Goal: Task Accomplishment & Management: Manage account settings

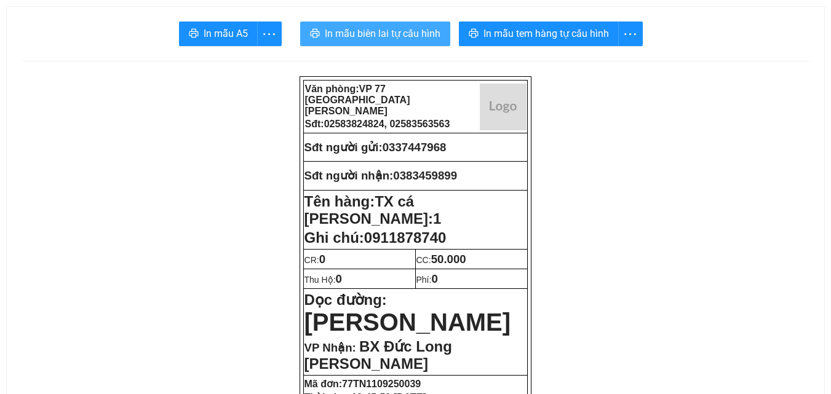
click at [400, 41] on button "In mẫu biên lai tự cấu hình" at bounding box center [375, 34] width 150 height 25
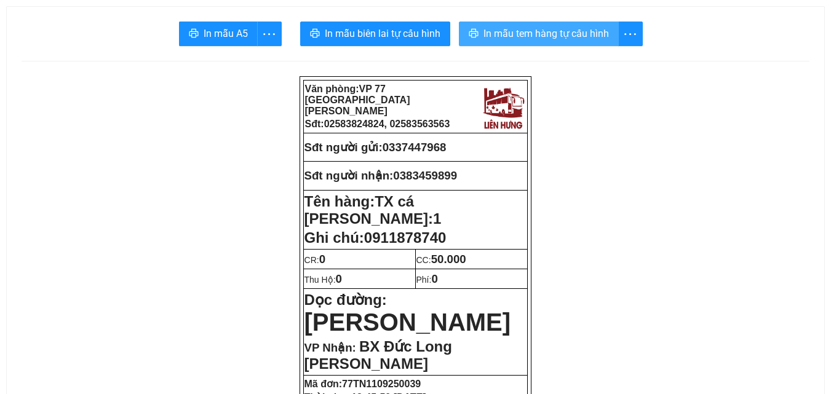
click at [549, 36] on span "In mẫu tem hàng tự cấu hình" at bounding box center [545, 33] width 125 height 15
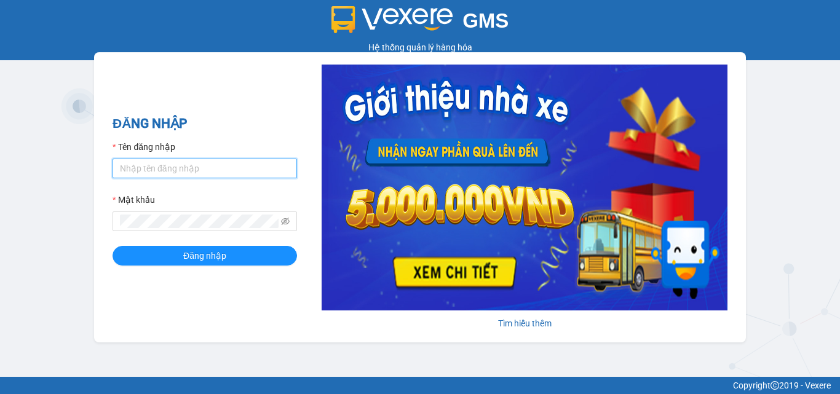
click at [168, 170] on input "Tên đăng nhập" at bounding box center [205, 169] width 184 height 20
type input "[PERSON_NAME].lienhung"
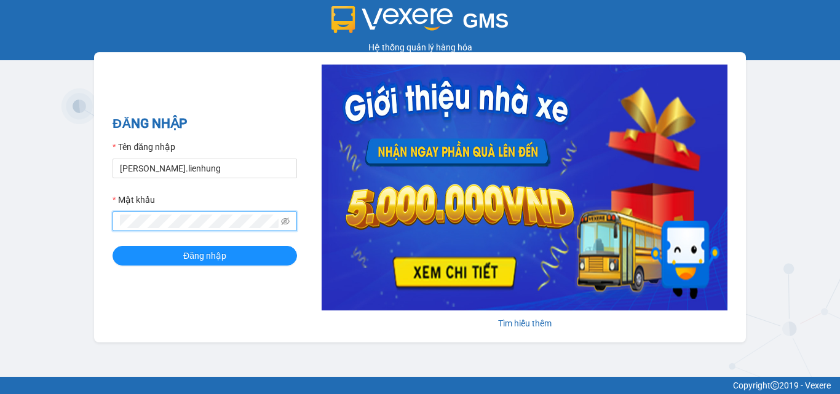
click at [113, 246] on button "Đăng nhập" at bounding box center [205, 256] width 184 height 20
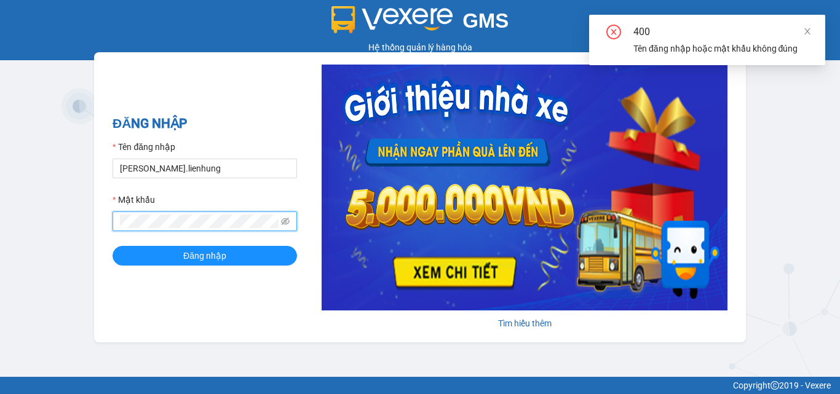
click at [33, 205] on div "GMS Hệ thống [PERSON_NAME] hàng [PERSON_NAME] NHẬP Tên đăng nhập [PERSON_NAME].…" at bounding box center [420, 188] width 840 height 377
click at [113, 246] on button "Đăng nhập" at bounding box center [205, 256] width 184 height 20
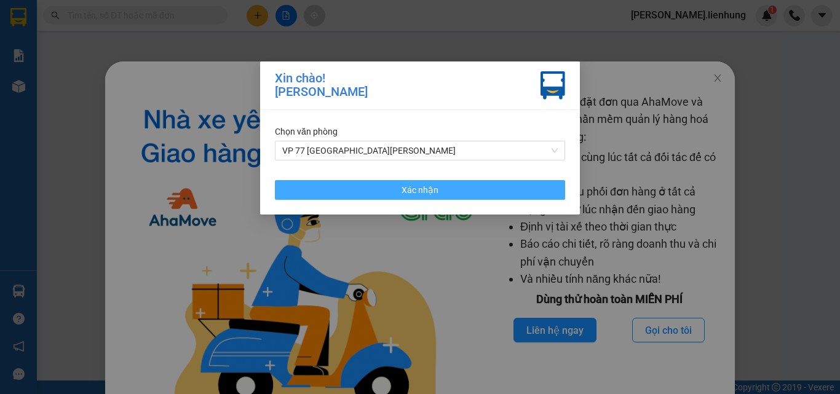
click at [440, 192] on button "Xác nhận" at bounding box center [420, 190] width 290 height 20
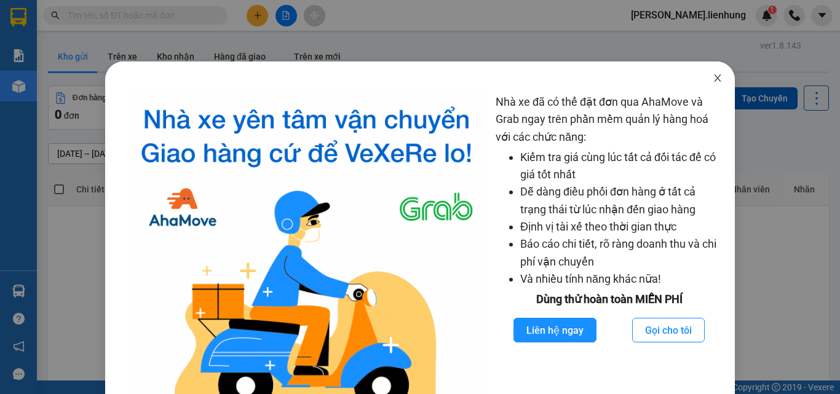
click at [713, 74] on icon "close" at bounding box center [718, 78] width 10 height 10
